Goal: Task Accomplishment & Management: Manage account settings

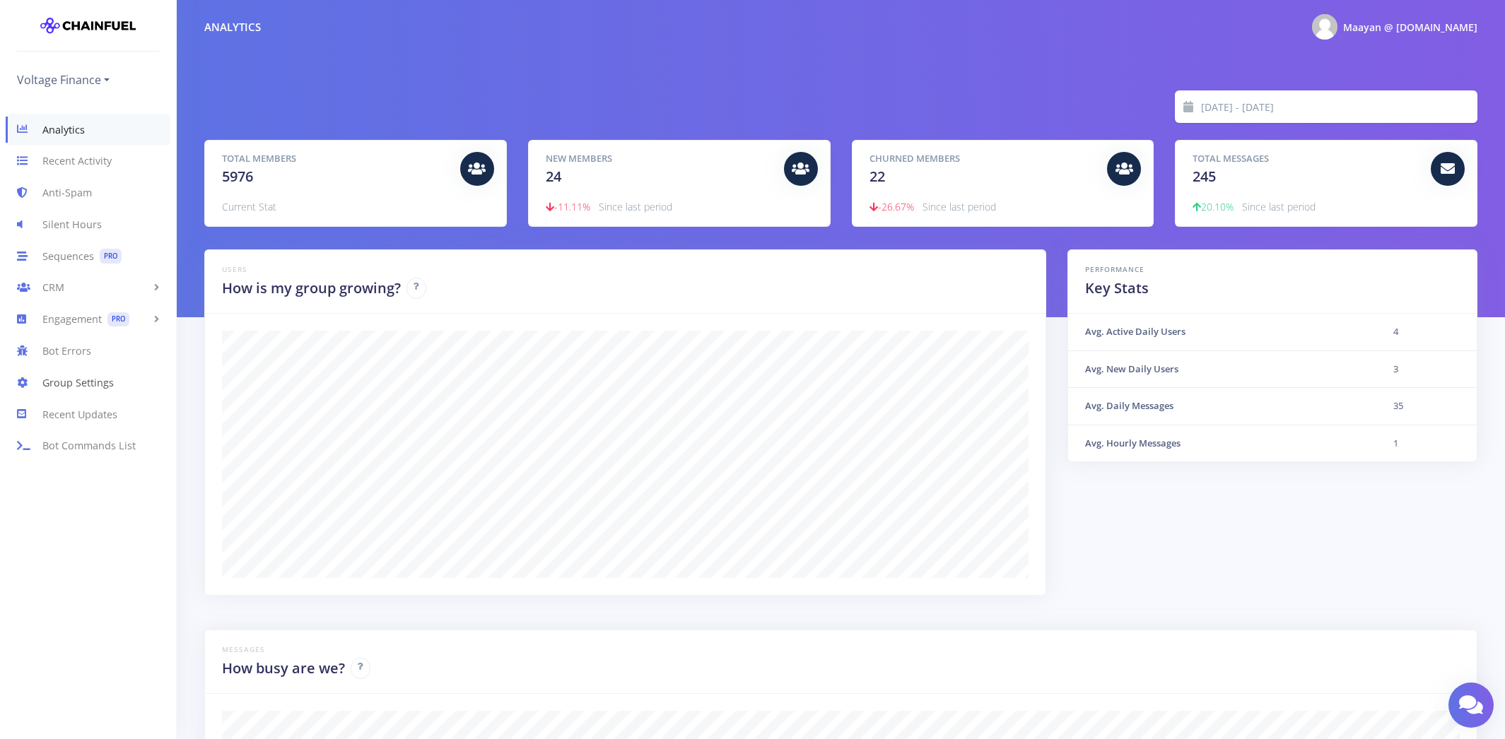
click at [81, 387] on link "Group Settings" at bounding box center [88, 383] width 176 height 32
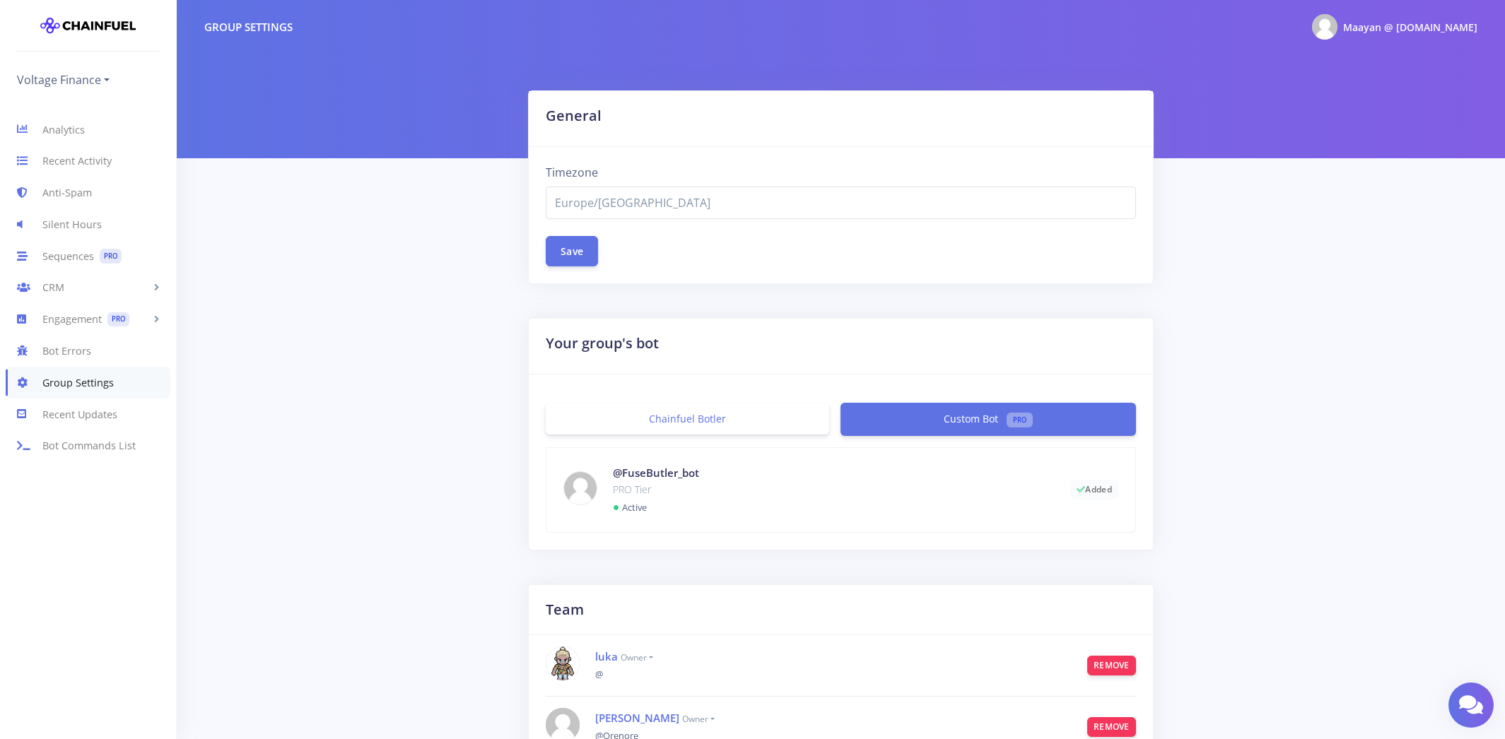
select select "Europe/[GEOGRAPHIC_DATA]"
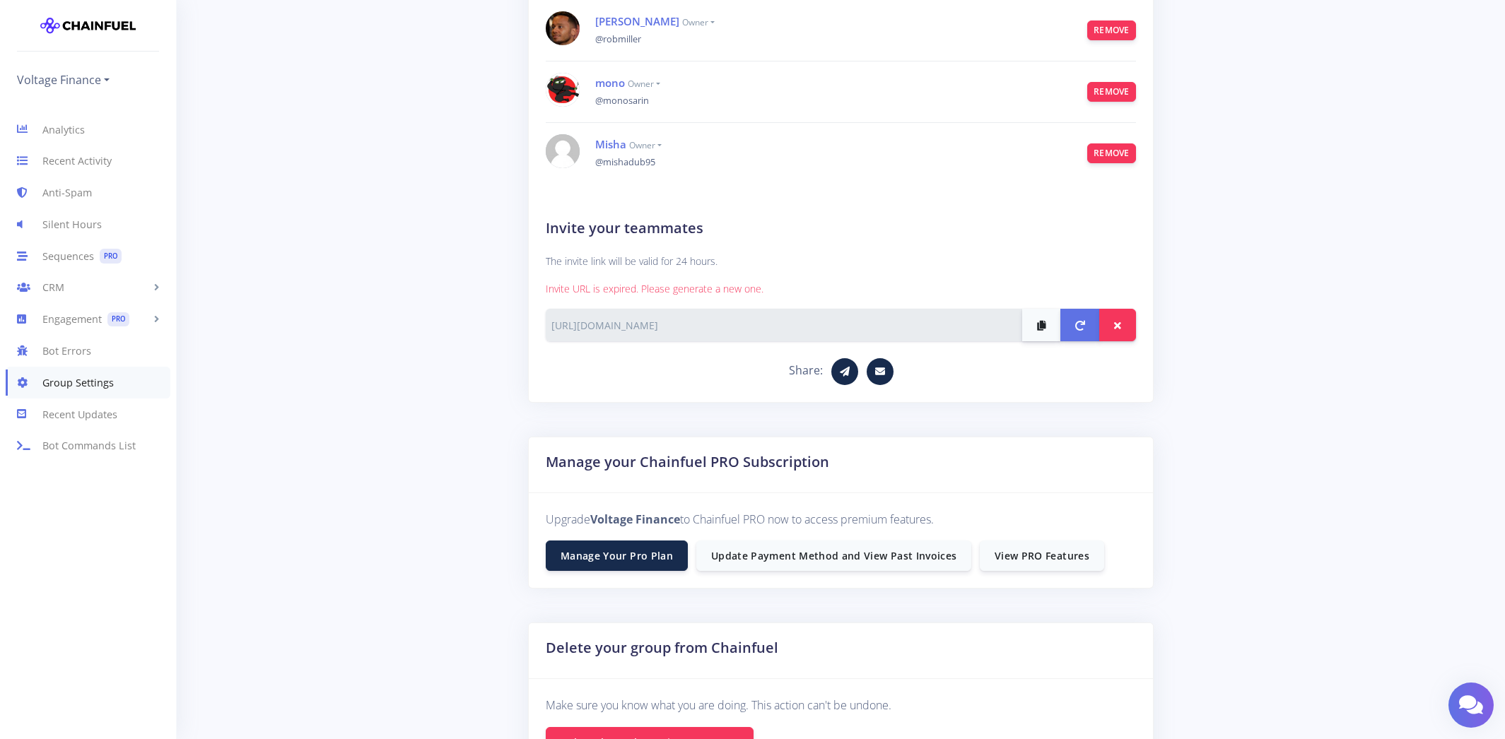
scroll to position [821, 0]
click at [651, 560] on link "Manage Your Pro Plan" at bounding box center [617, 554] width 142 height 30
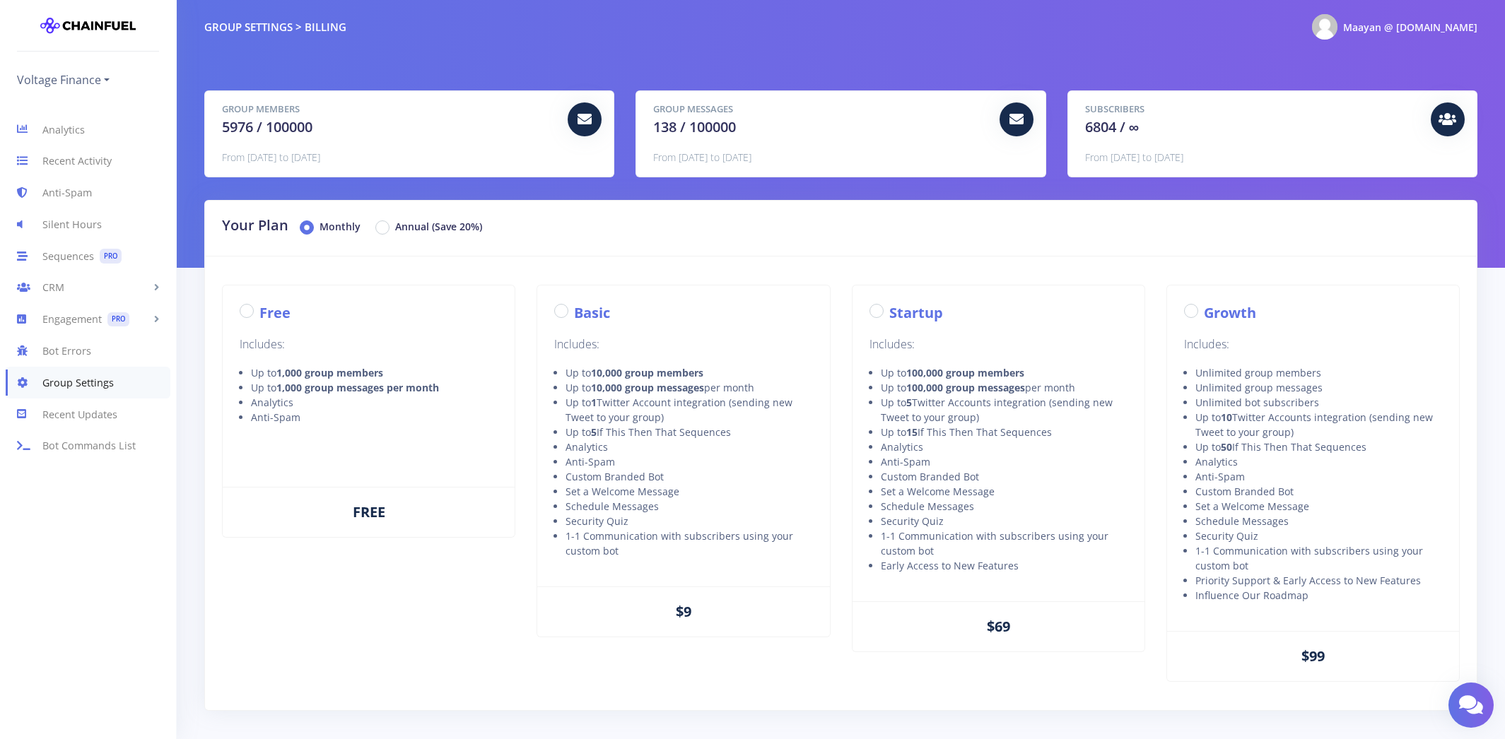
radio input "true"
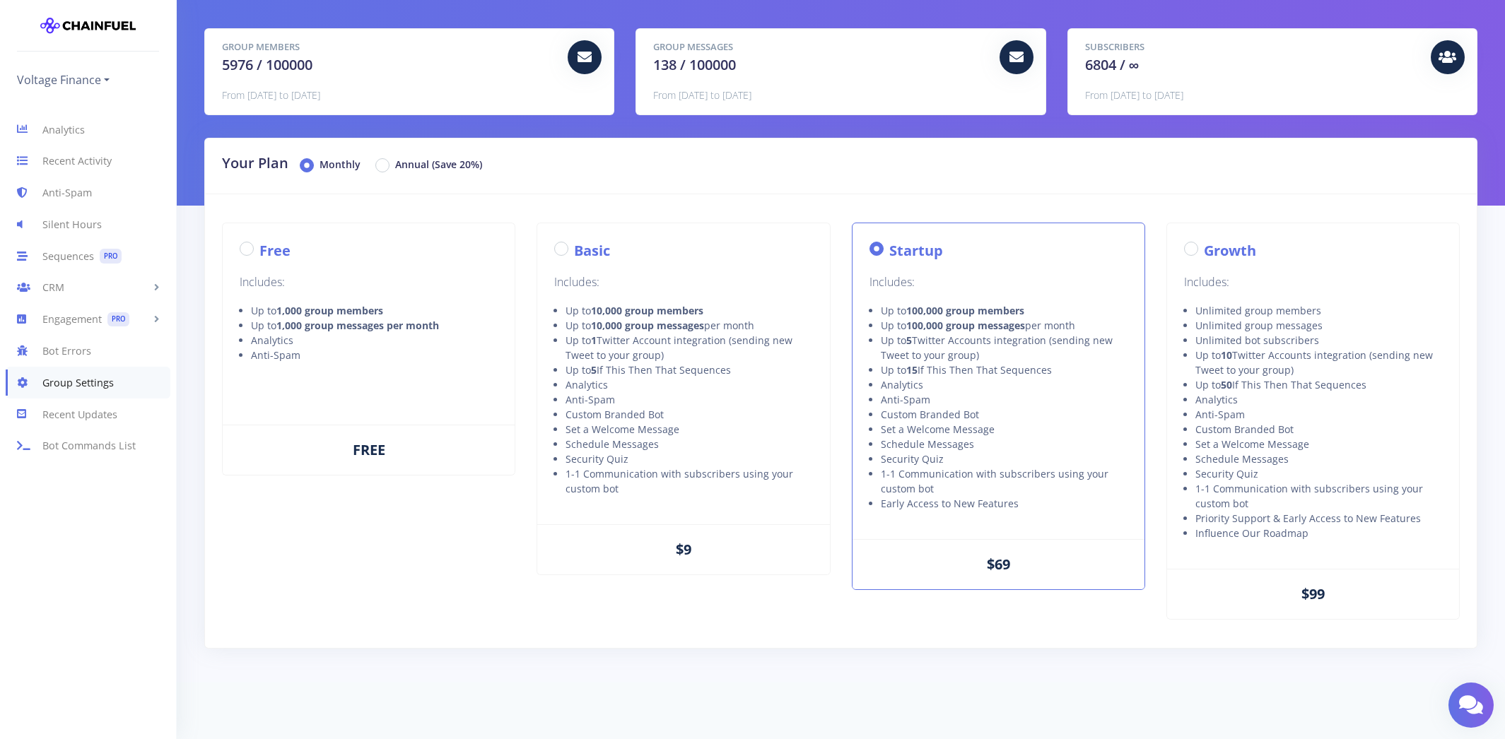
click at [40, 376] on icon at bounding box center [29, 383] width 25 height 17
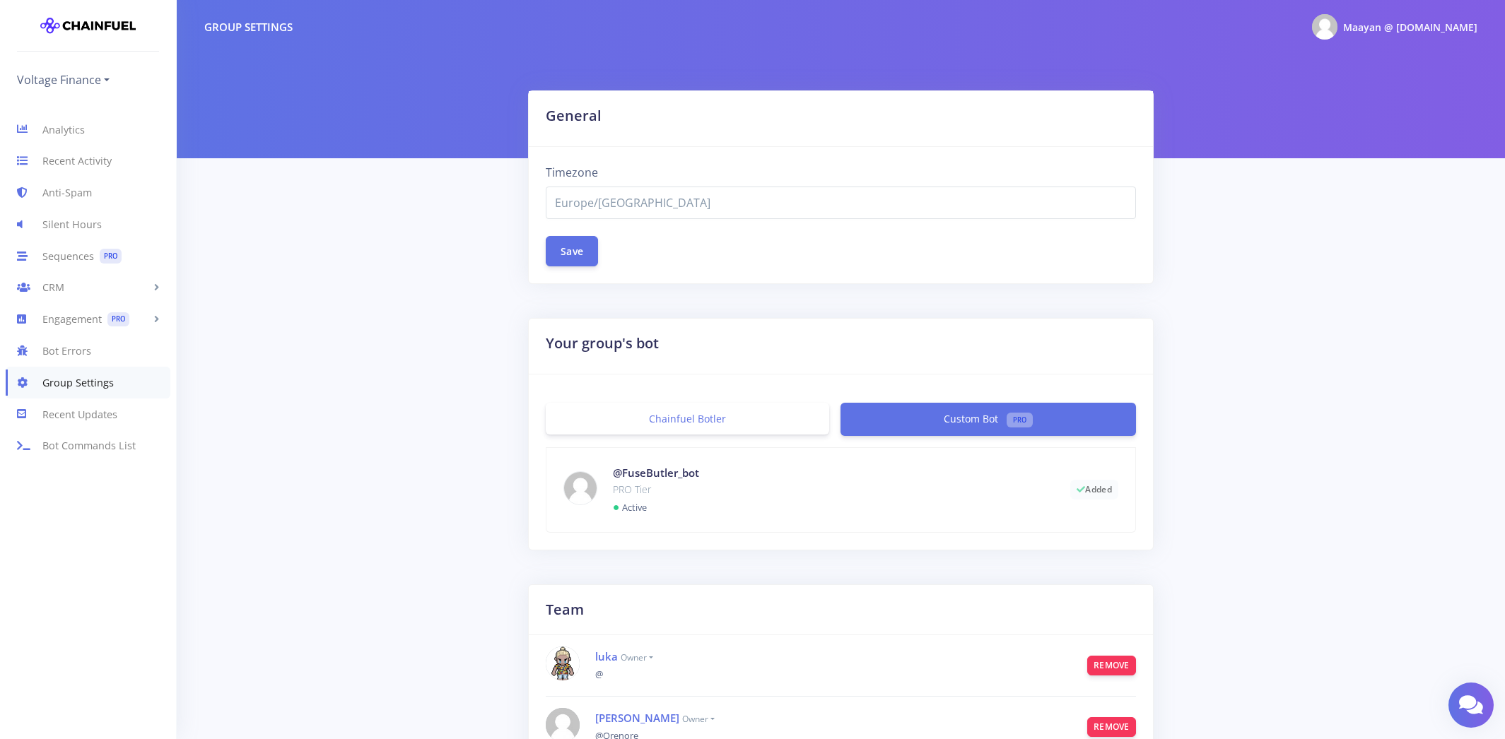
select select "Europe/[GEOGRAPHIC_DATA]"
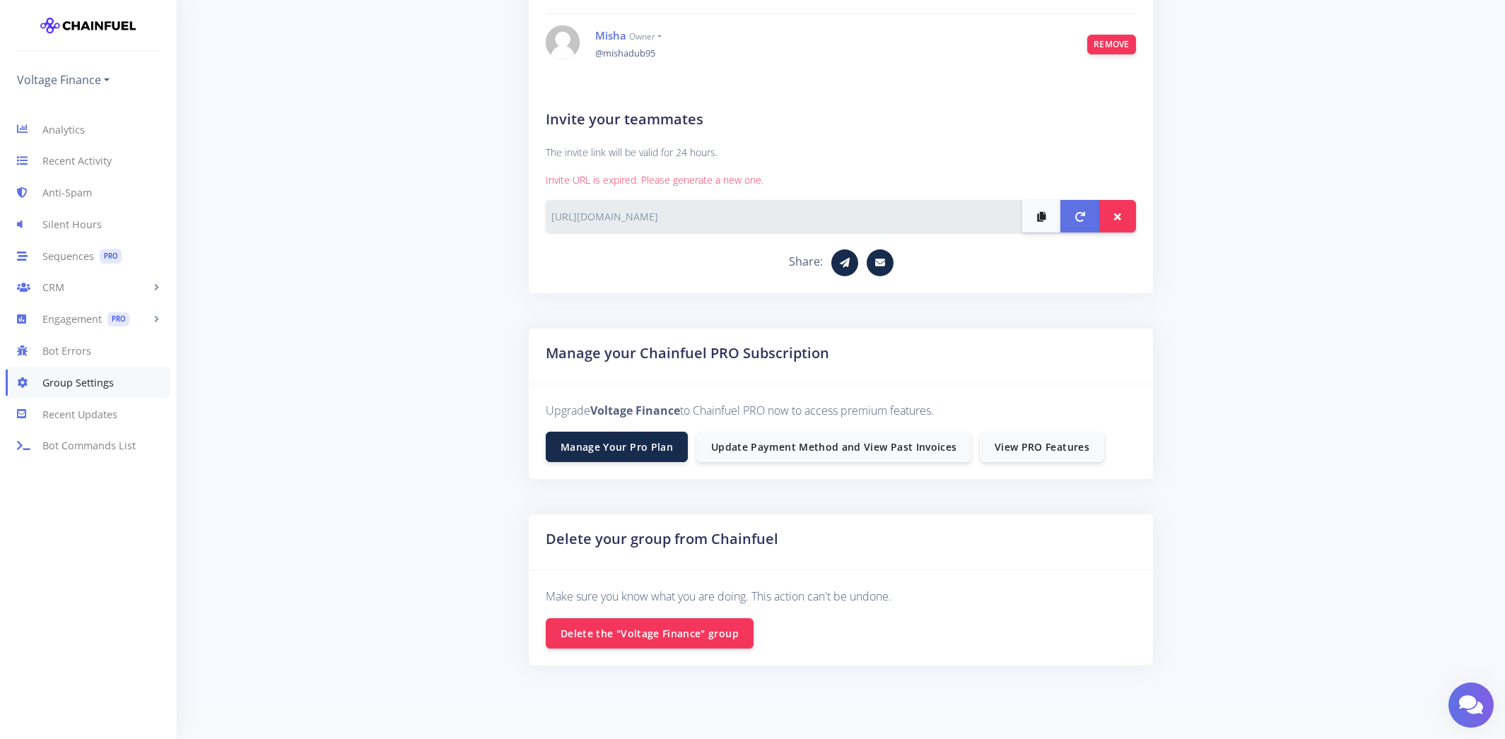
scroll to position [946, 0]
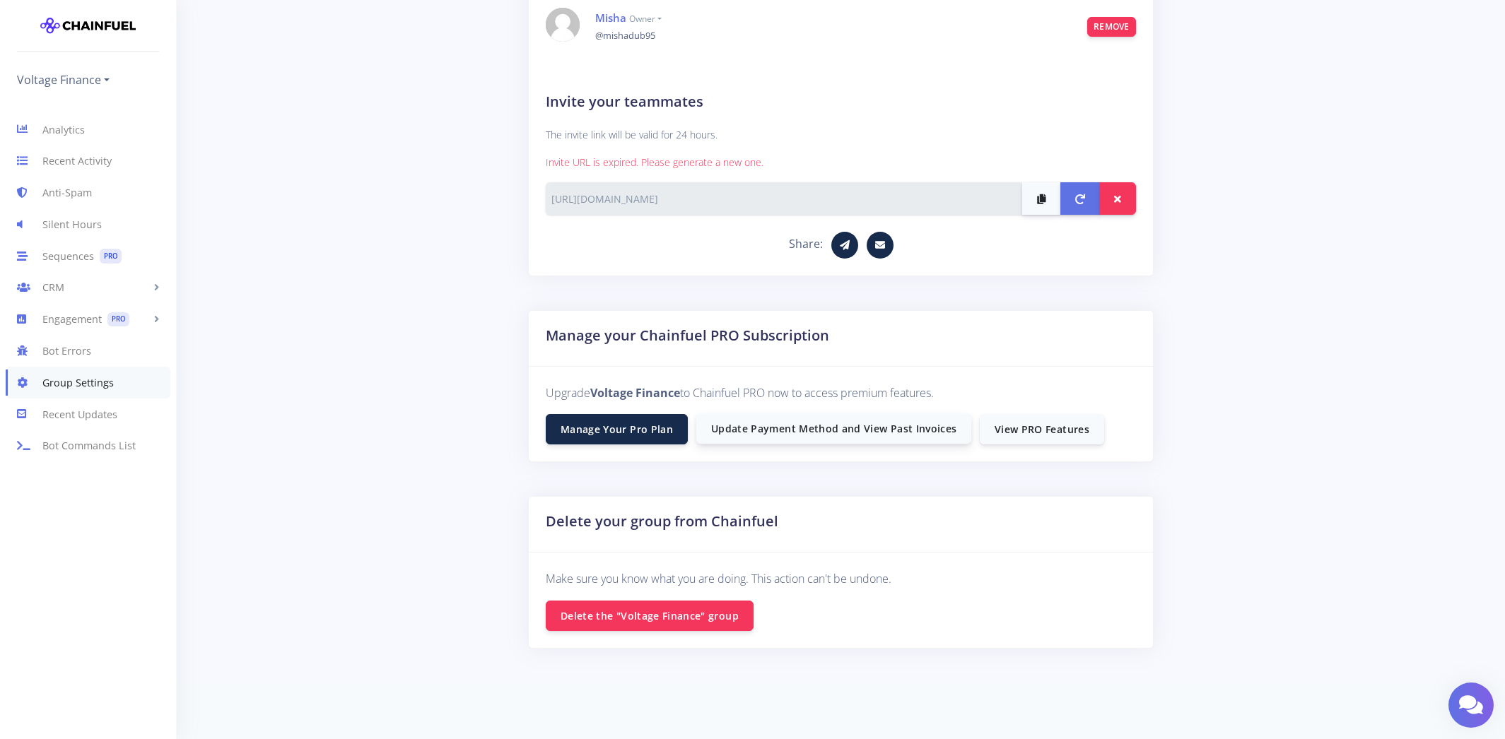
click at [856, 421] on link "Update Payment Method and View Past Invoices" at bounding box center [833, 428] width 275 height 30
